Goal: Navigation & Orientation: Find specific page/section

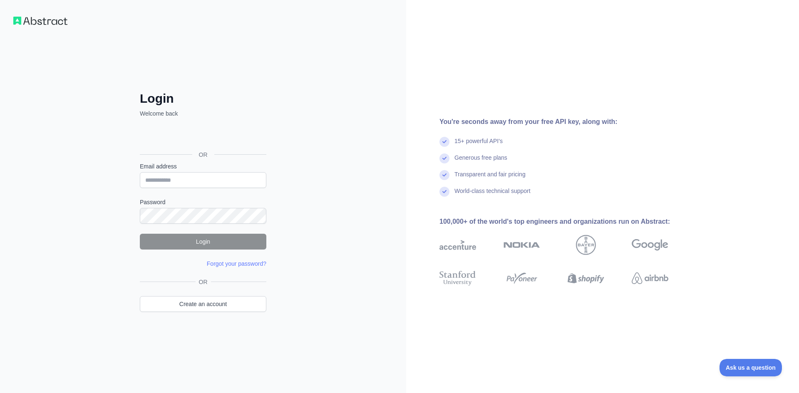
click at [205, 147] on div "OR" at bounding box center [203, 154] width 127 height 15
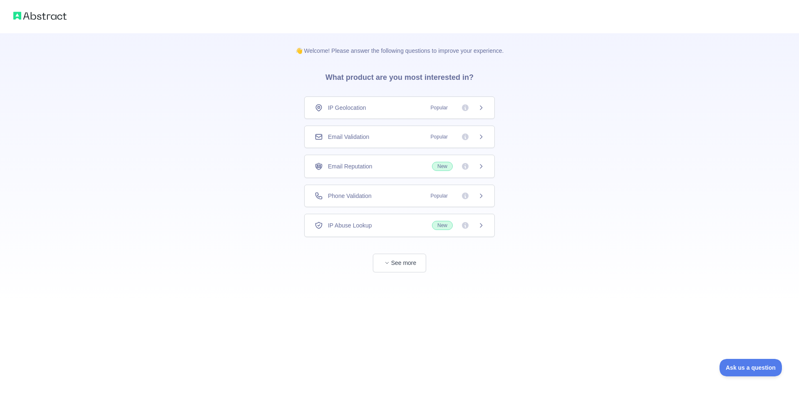
click at [483, 107] on icon at bounding box center [481, 107] width 7 height 7
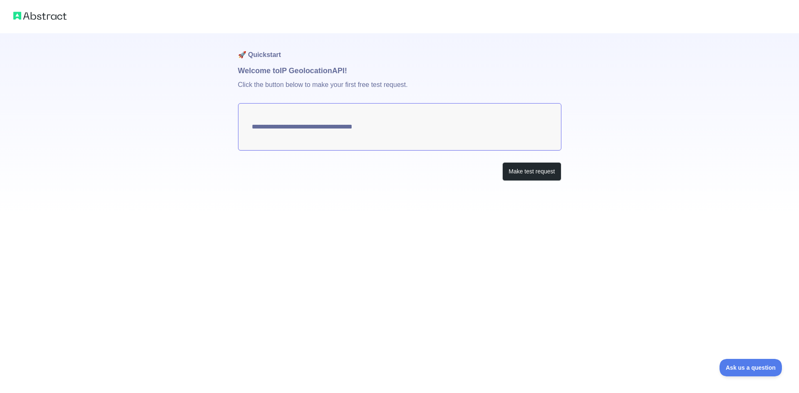
type textarea "**********"
click at [522, 175] on button "Make test request" at bounding box center [531, 171] width 59 height 19
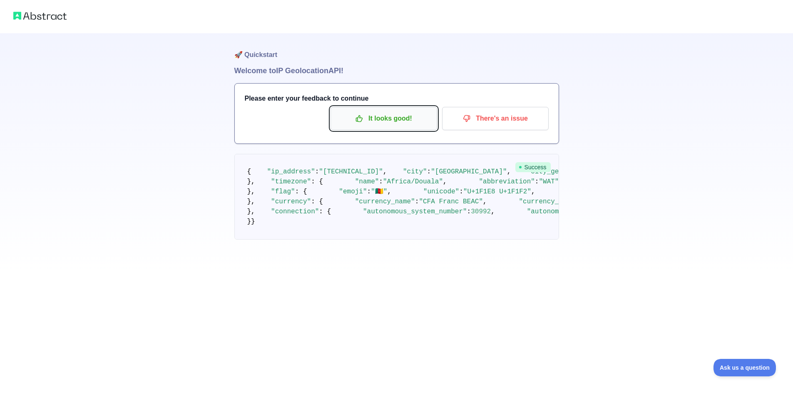
click at [406, 121] on p "It looks good!" at bounding box center [384, 119] width 94 height 14
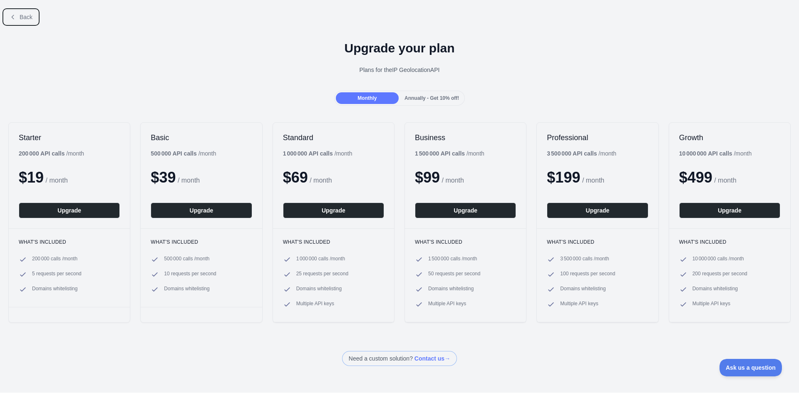
drag, startPoint x: 15, startPoint y: 13, endPoint x: 25, endPoint y: 10, distance: 10.1
click at [16, 13] on button "Back" at bounding box center [21, 17] width 34 height 14
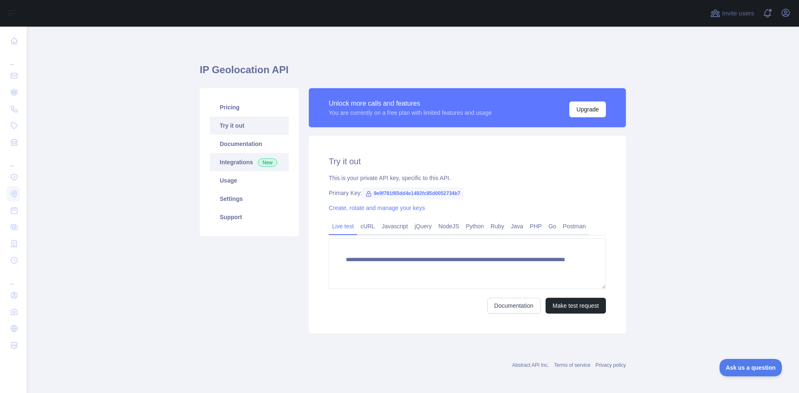
click at [224, 161] on link "Integrations New" at bounding box center [249, 162] width 79 height 18
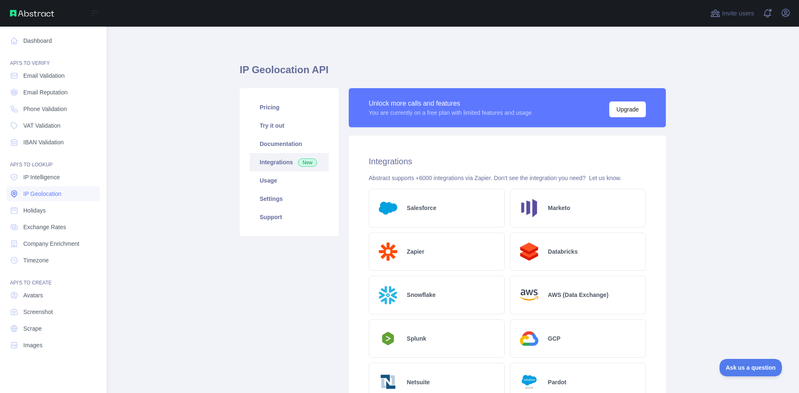
click at [35, 189] on link "IP Geolocation" at bounding box center [53, 193] width 93 height 15
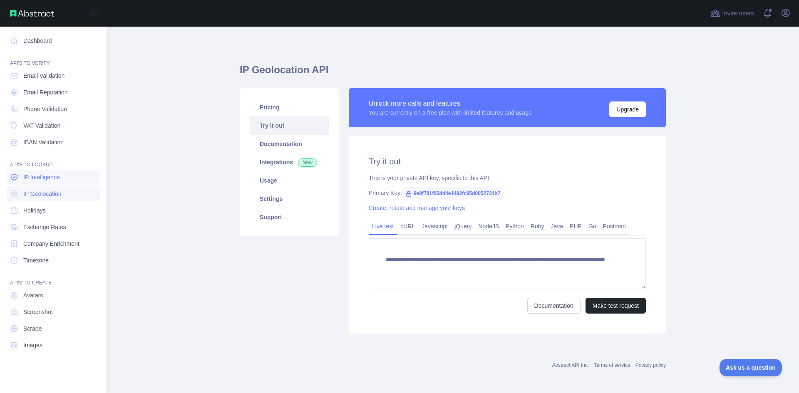
click at [39, 179] on span "IP Intelligence" at bounding box center [41, 177] width 37 height 8
click at [45, 107] on span "Phone Validation" at bounding box center [45, 109] width 44 height 8
click at [32, 92] on span "Email Reputation" at bounding box center [45, 92] width 45 height 8
click at [35, 77] on span "Email Validation" at bounding box center [43, 76] width 41 height 8
click at [53, 224] on span "Exchange Rates" at bounding box center [44, 227] width 43 height 8
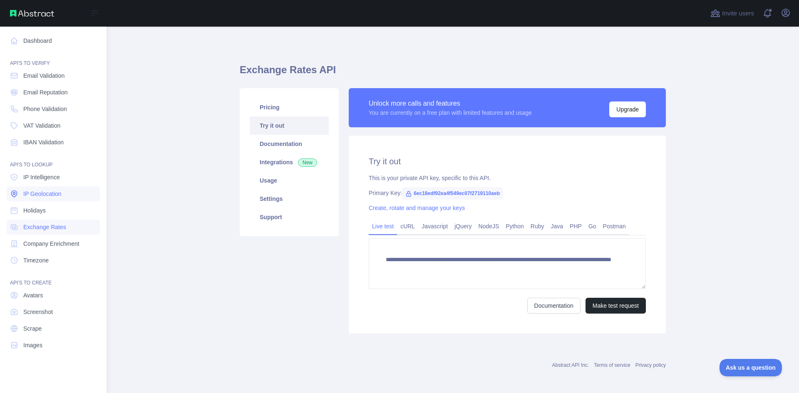
click at [44, 194] on span "IP Geolocation" at bounding box center [42, 194] width 38 height 8
type textarea "**********"
click at [28, 40] on link "Dashboard" at bounding box center [53, 40] width 93 height 15
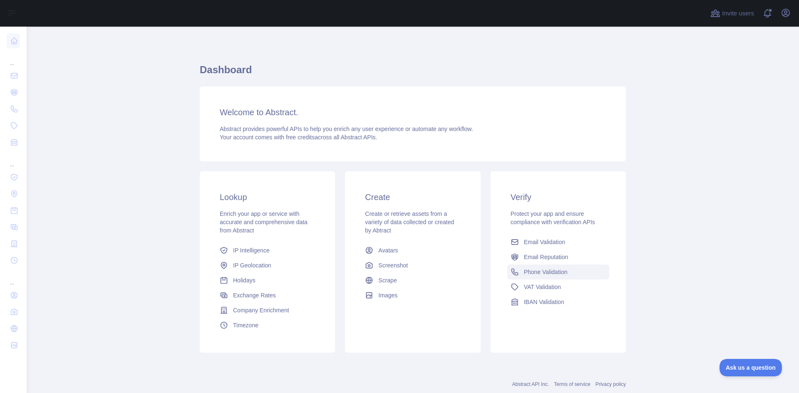
click at [541, 267] on link "Phone Validation" at bounding box center [558, 272] width 102 height 15
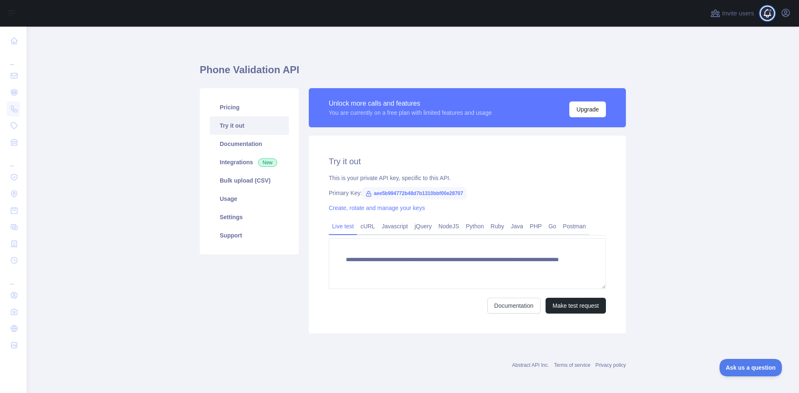
click at [764, 11] on span at bounding box center [770, 13] width 17 height 27
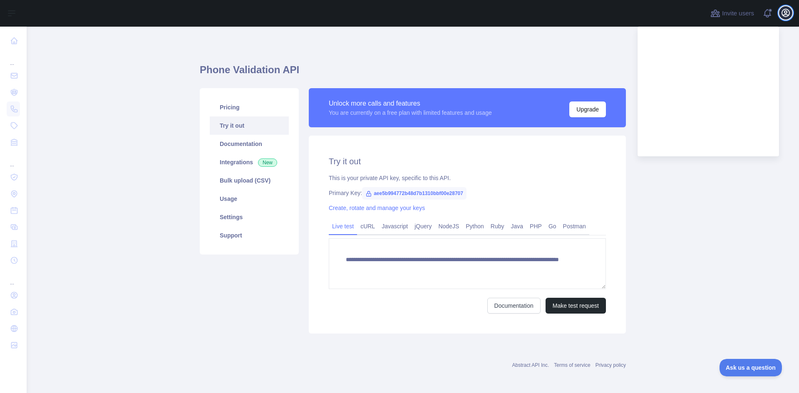
click at [783, 15] on icon "button" at bounding box center [786, 13] width 10 height 10
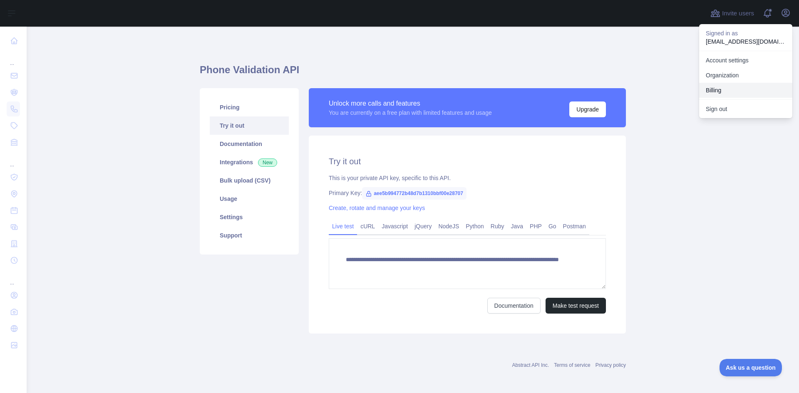
click at [717, 86] on button "Billing" at bounding box center [745, 90] width 93 height 15
